Goal: Information Seeking & Learning: Learn about a topic

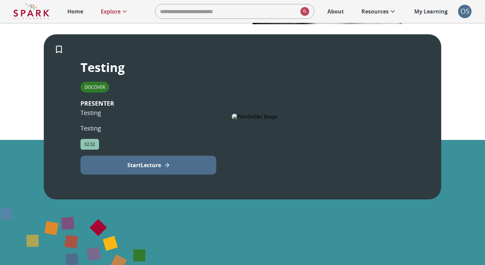
scroll to position [113, 0]
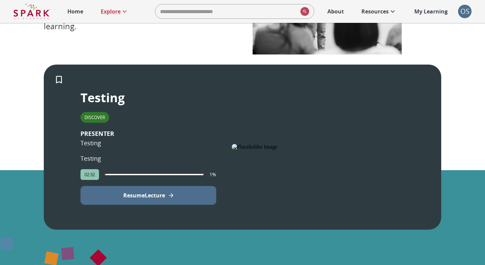
scroll to position [95, 0]
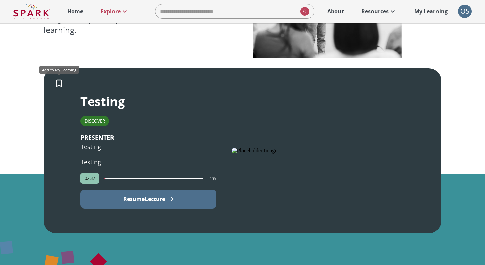
click at [58, 85] on icon "Add to My Learning" at bounding box center [59, 83] width 10 height 10
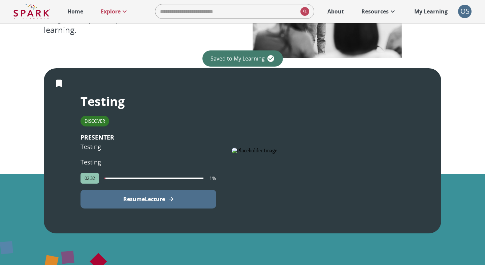
click at [436, 10] on p "My Learning" at bounding box center [430, 11] width 33 height 8
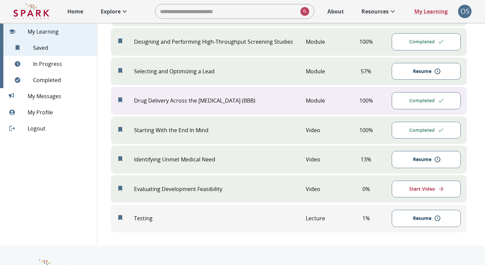
scroll to position [240, 0]
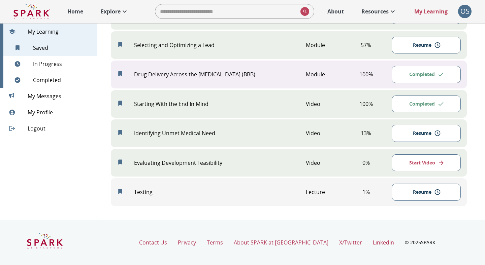
click at [407, 192] on button "Resume" at bounding box center [426, 192] width 69 height 17
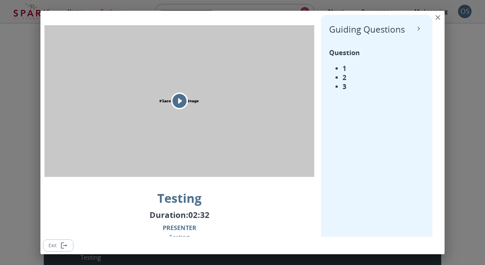
click at [436, 20] on icon "close" at bounding box center [438, 17] width 8 height 8
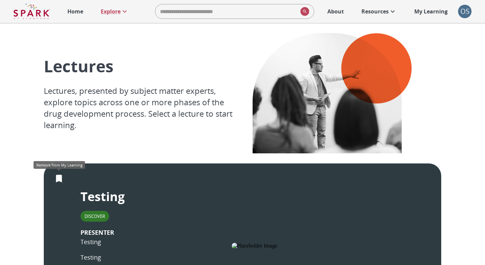
click at [56, 182] on icon "Remove from My Learning" at bounding box center [59, 179] width 6 height 8
click at [325, 16] on link "About" at bounding box center [335, 11] width 23 height 15
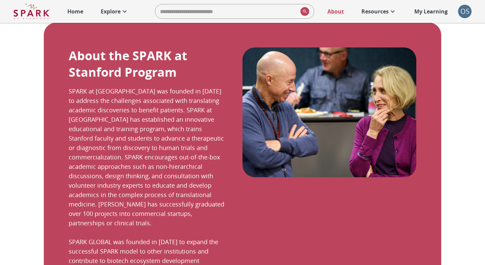
scroll to position [160, 0]
